Goal: Information Seeking & Learning: Learn about a topic

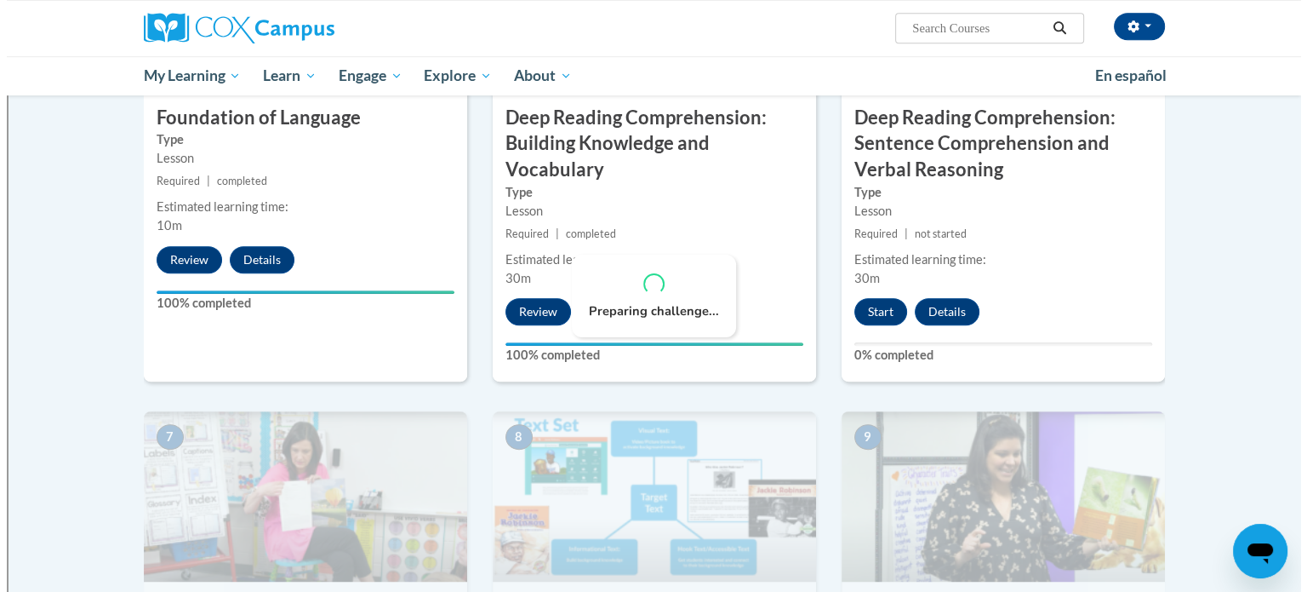
scroll to position [838, 0]
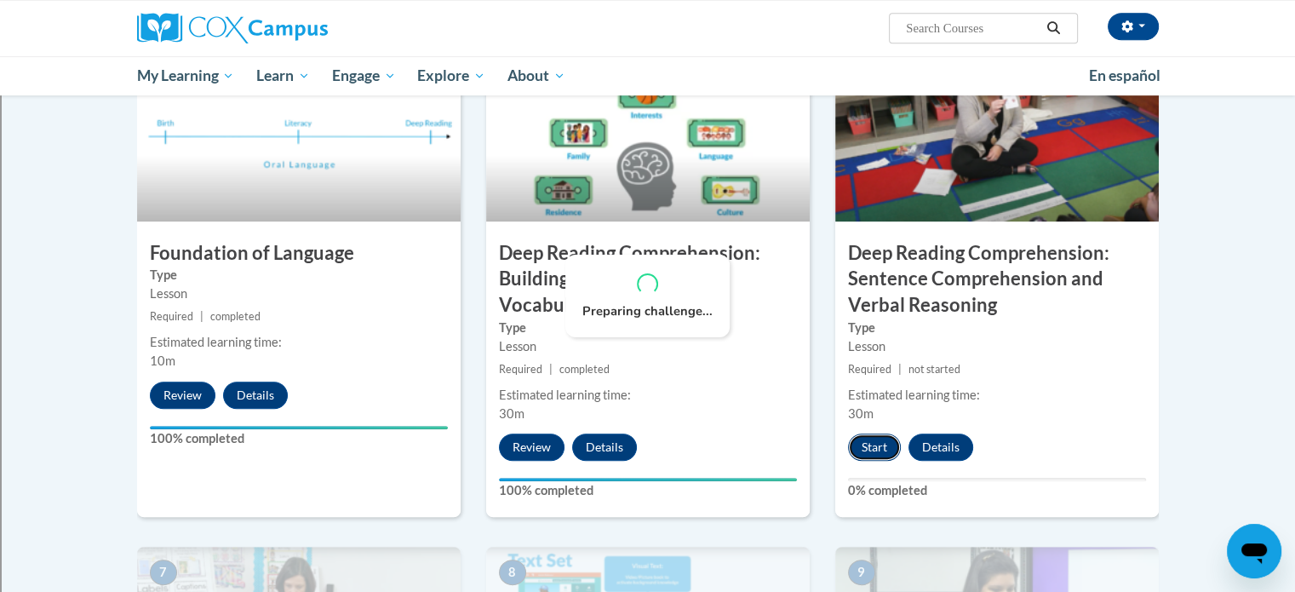
click at [863, 439] on button "Start" at bounding box center [874, 446] width 53 height 27
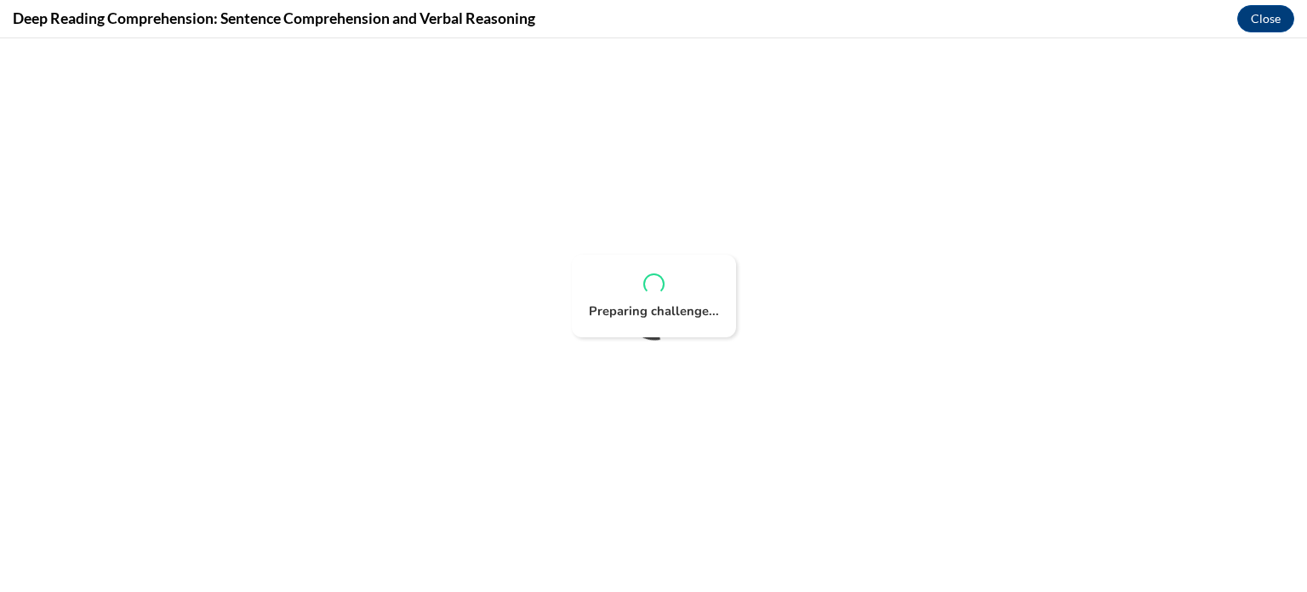
scroll to position [0, 0]
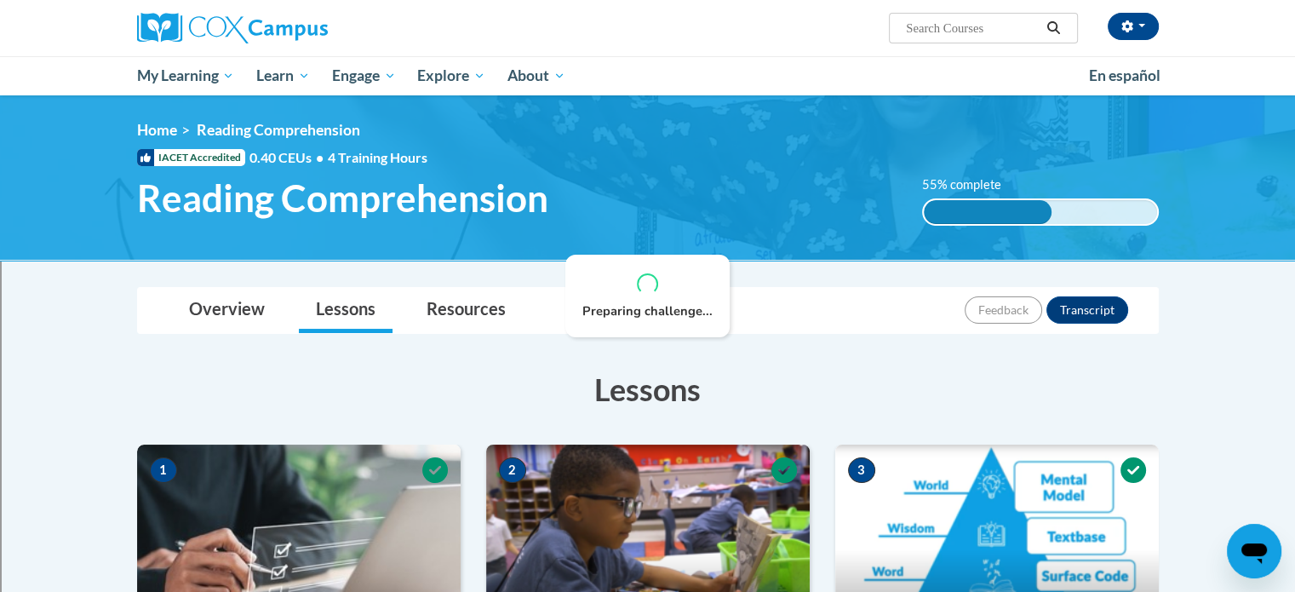
click at [643, 320] on div "Overview Lessons Resources Feedback Transcript" at bounding box center [648, 310] width 994 height 45
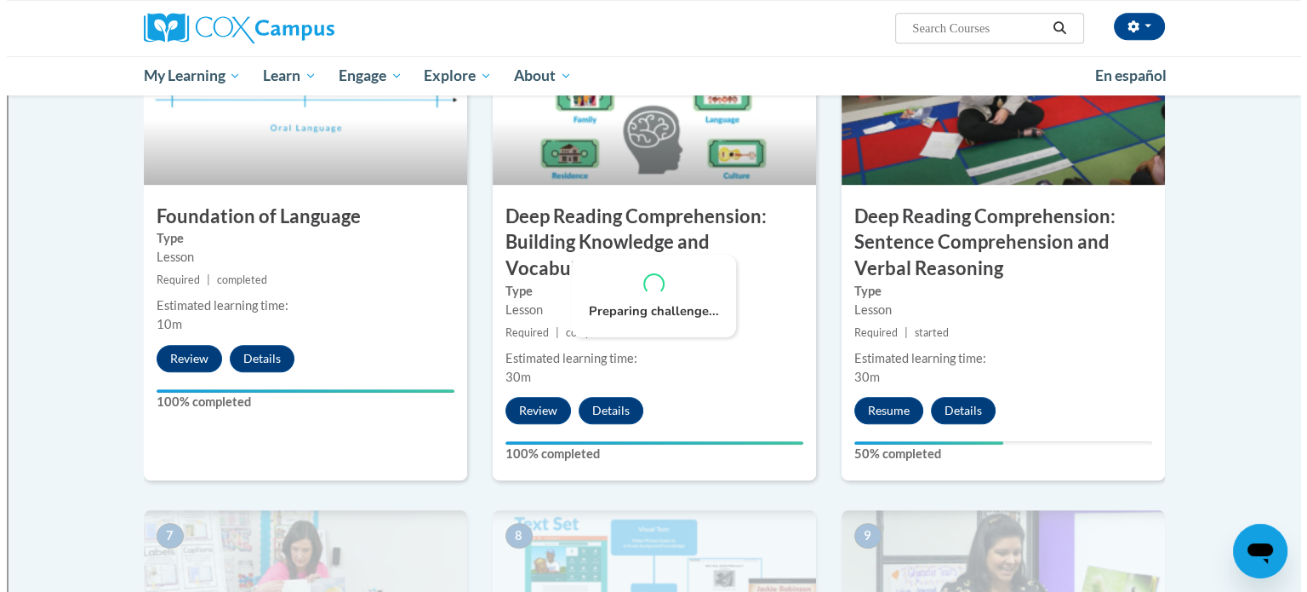
scroll to position [875, 0]
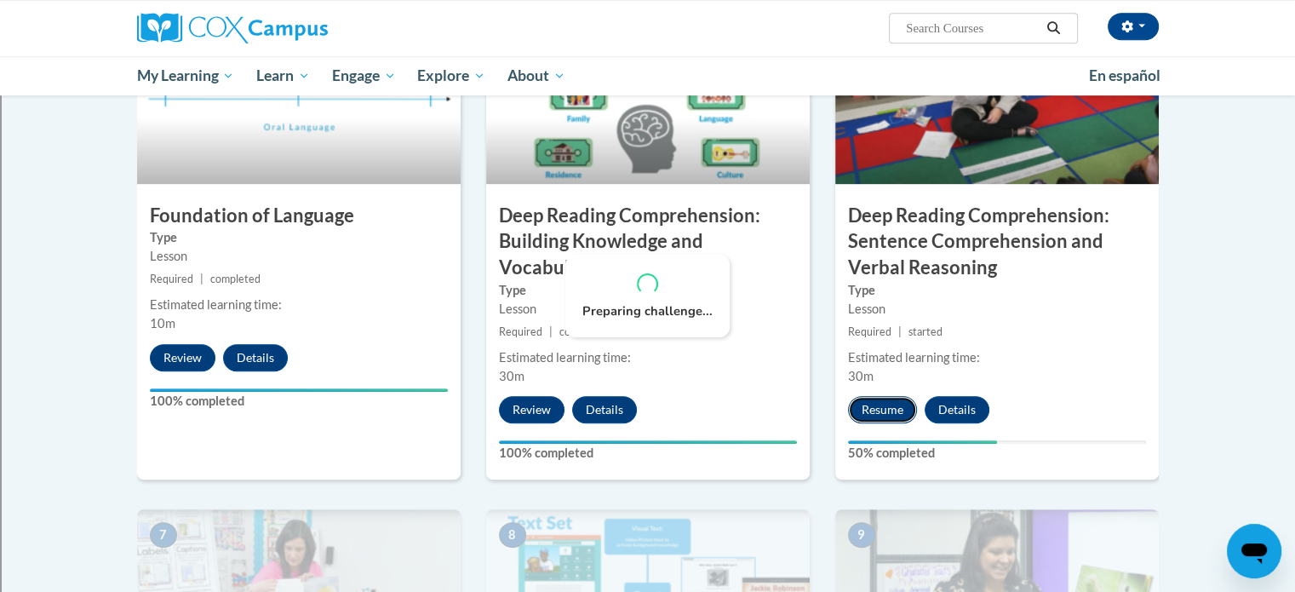
click at [876, 405] on button "Resume" at bounding box center [882, 409] width 69 height 27
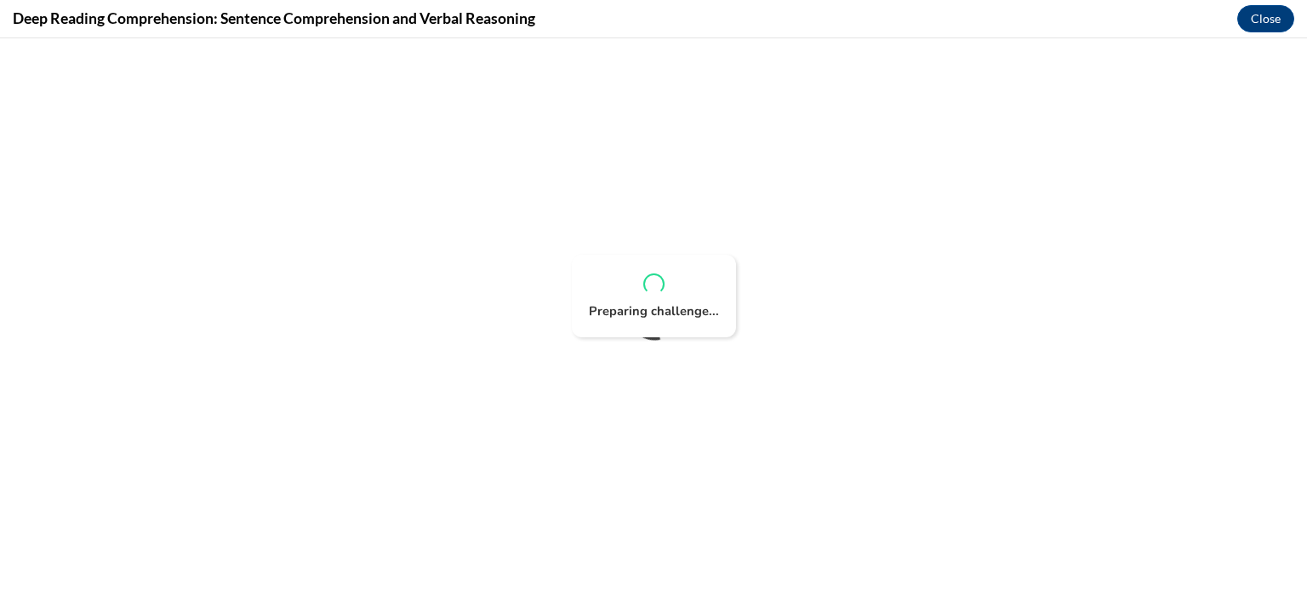
scroll to position [0, 0]
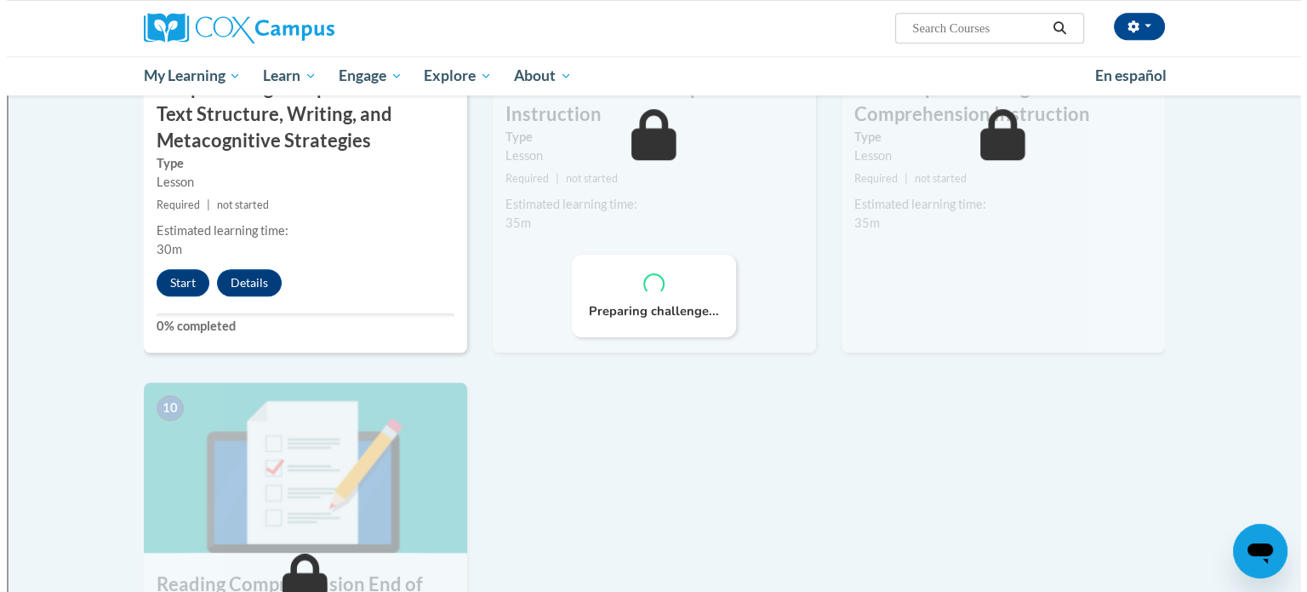
scroll to position [1497, 0]
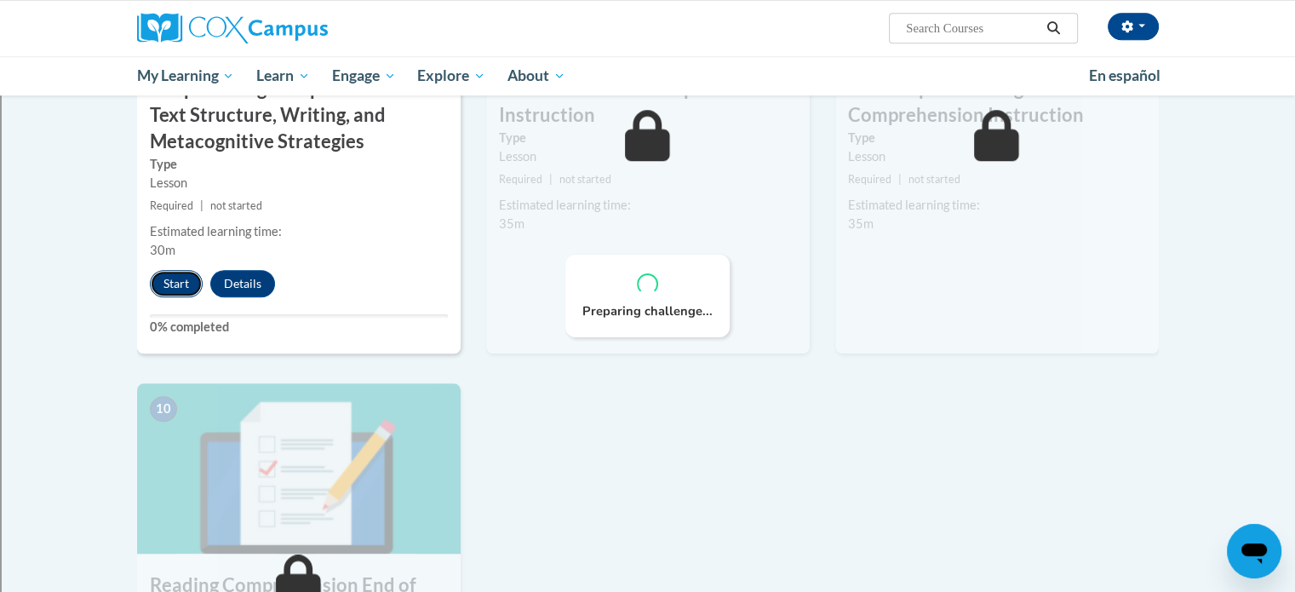
click at [175, 282] on button "Start" at bounding box center [176, 283] width 53 height 27
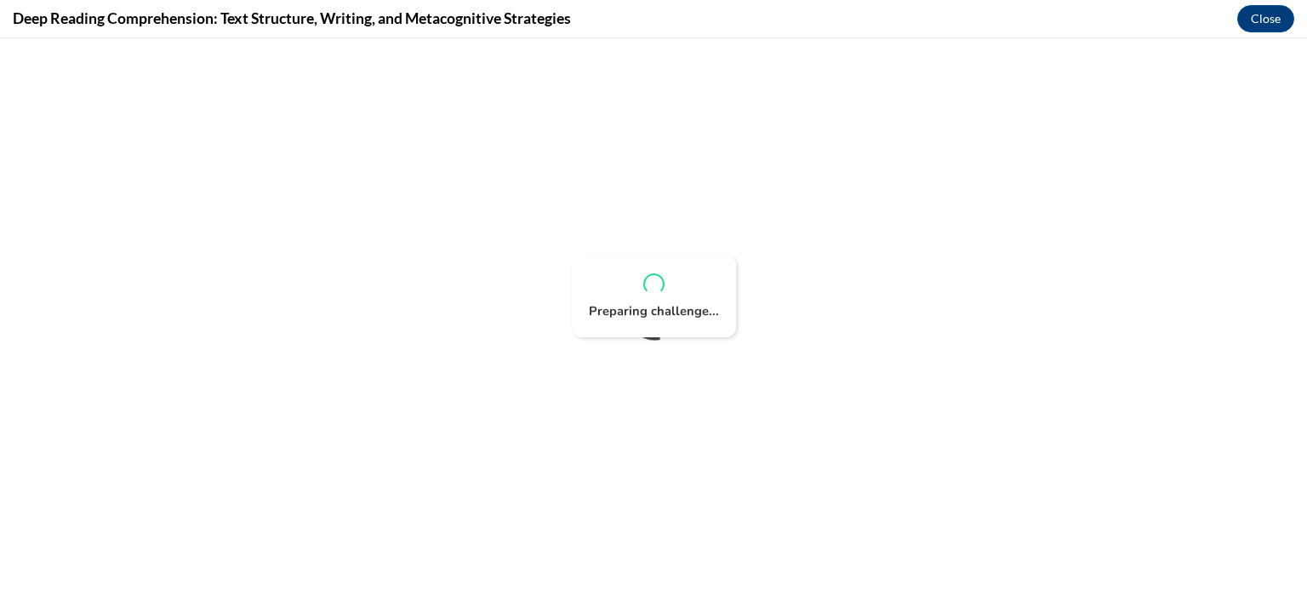
scroll to position [0, 0]
